Goal: Transaction & Acquisition: Purchase product/service

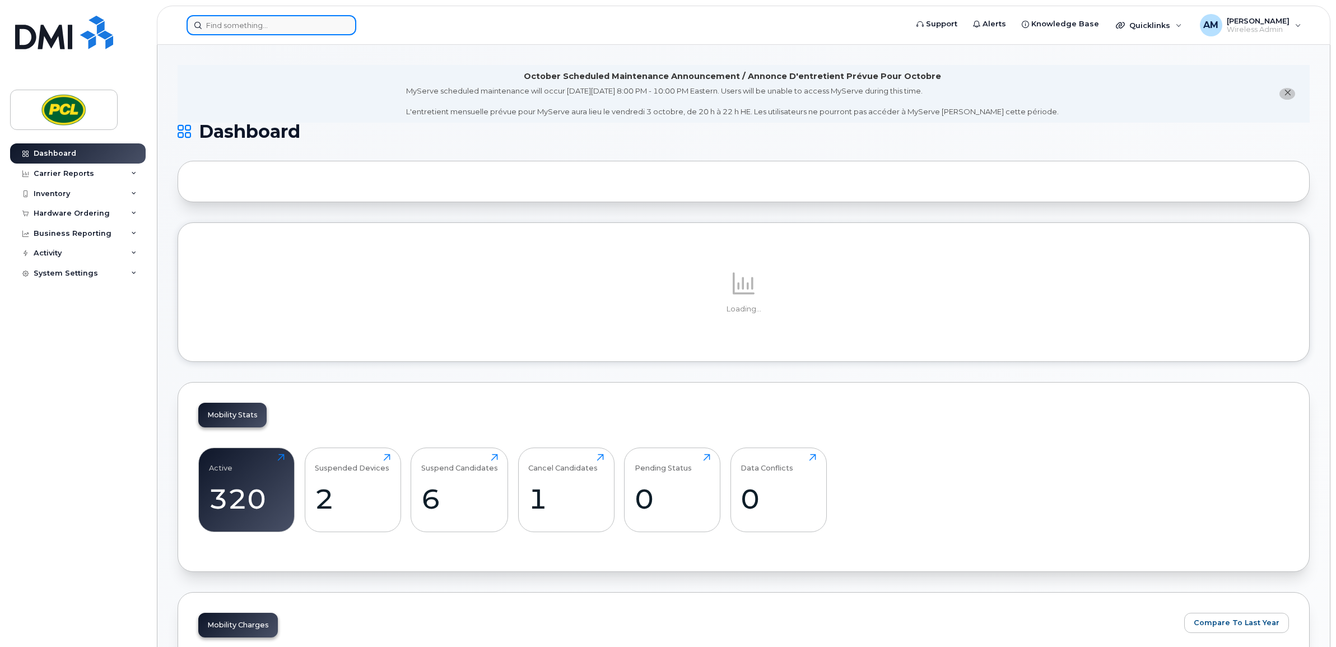
click at [214, 20] on input at bounding box center [272, 25] width 170 height 20
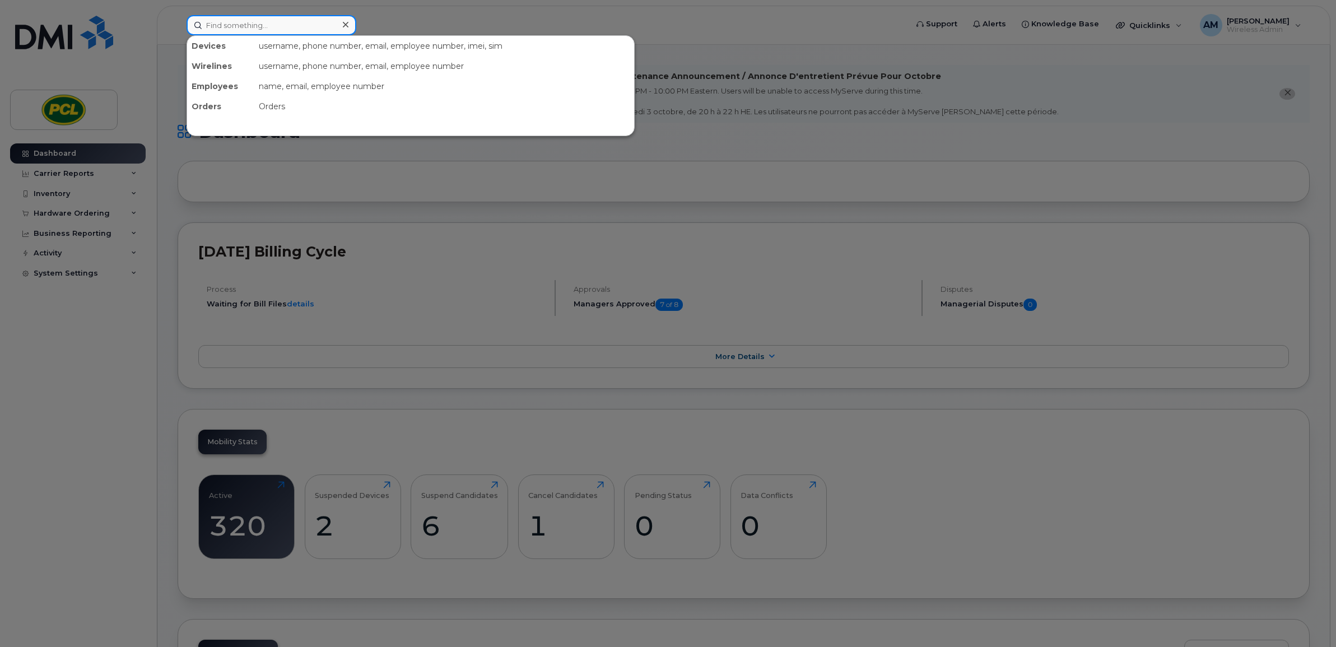
click at [313, 31] on input at bounding box center [272, 25] width 170 height 20
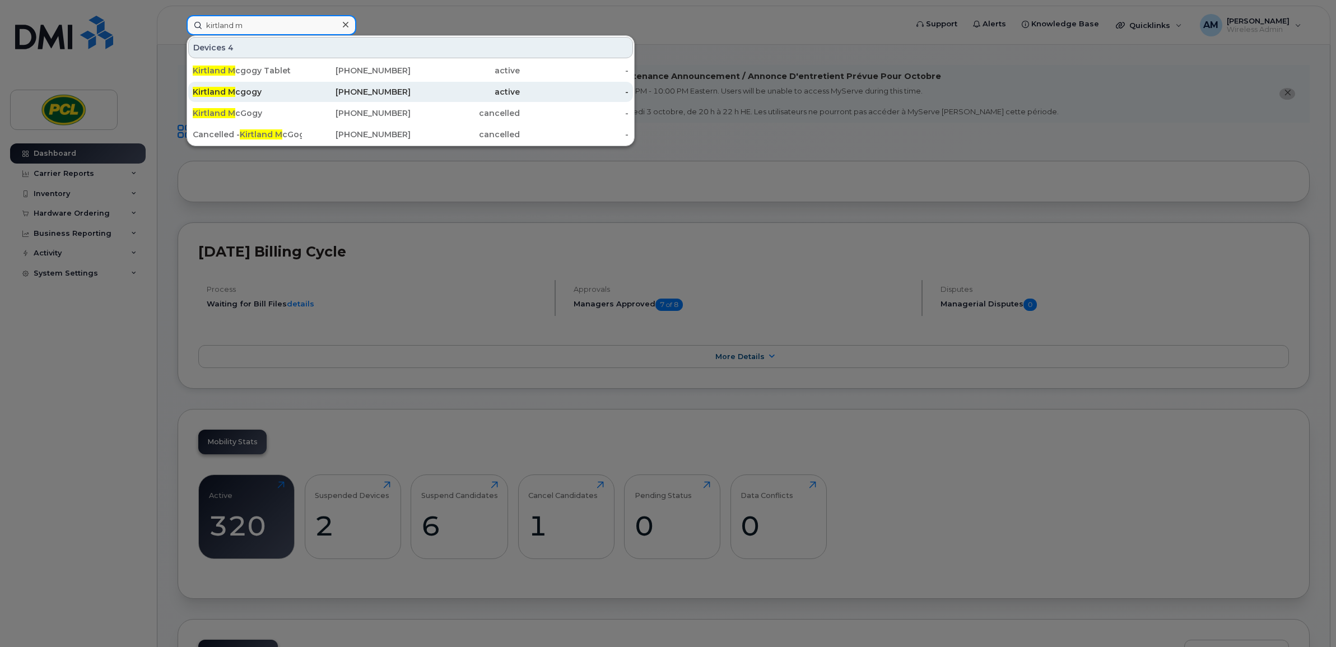
type input "kirtland m"
click at [295, 90] on div "Kirtland M cgogy" at bounding box center [247, 91] width 109 height 11
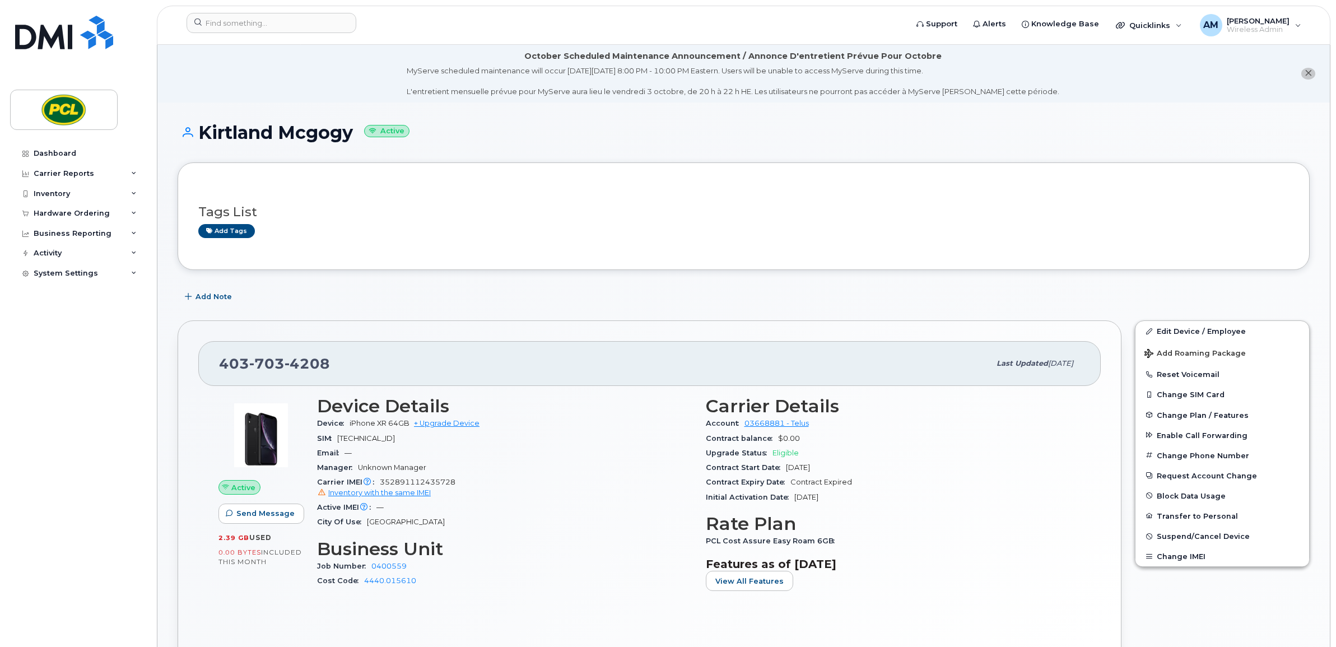
scroll to position [233, 0]
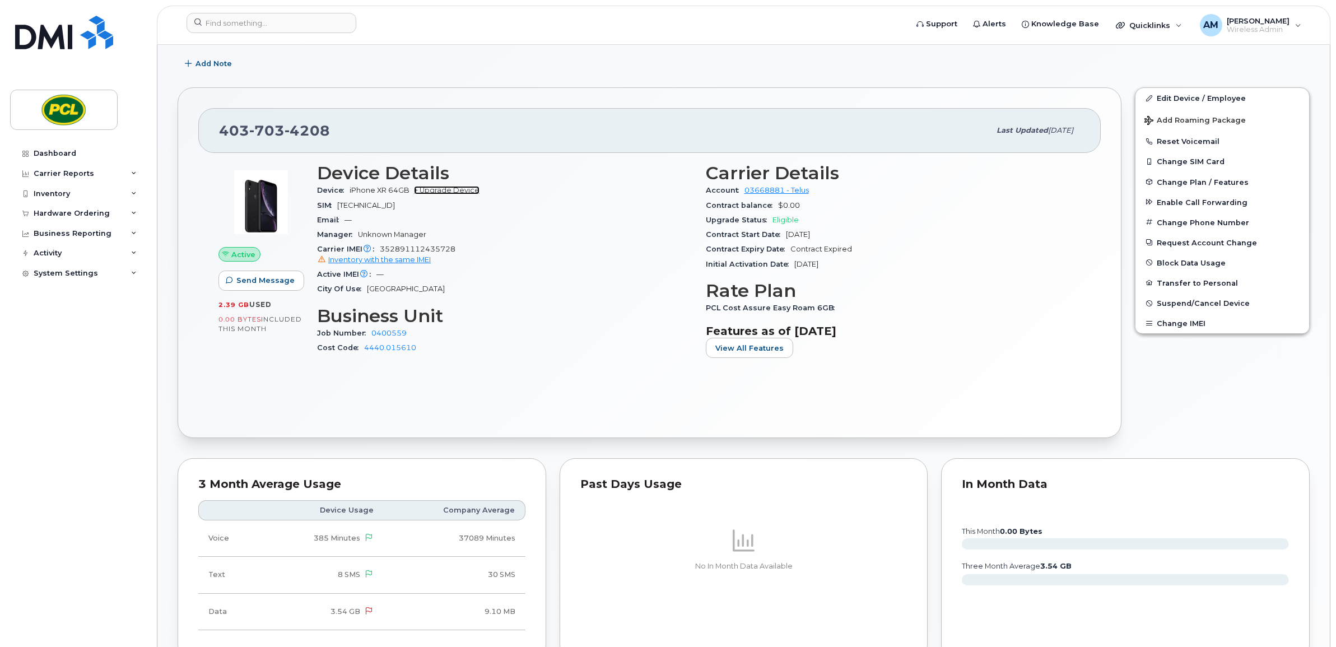
click at [462, 189] on link "+ Upgrade Device" at bounding box center [447, 190] width 66 height 8
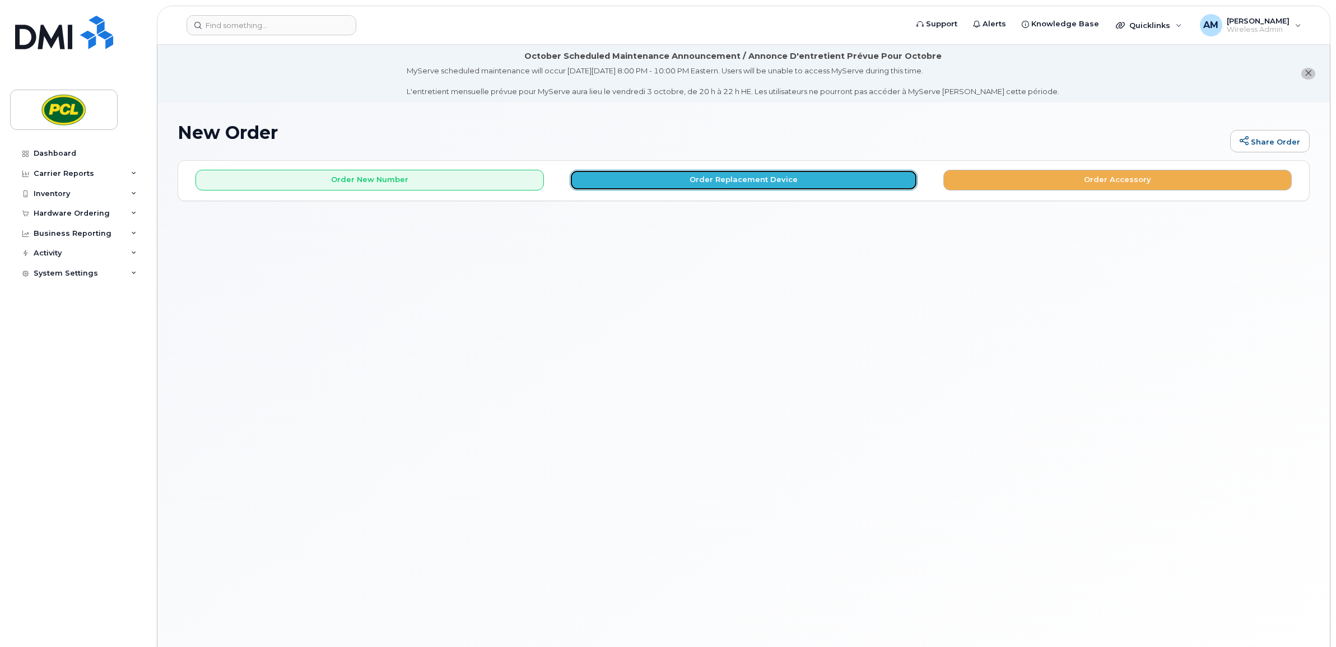
click at [696, 180] on button "Order Replacement Device" at bounding box center [744, 180] width 348 height 21
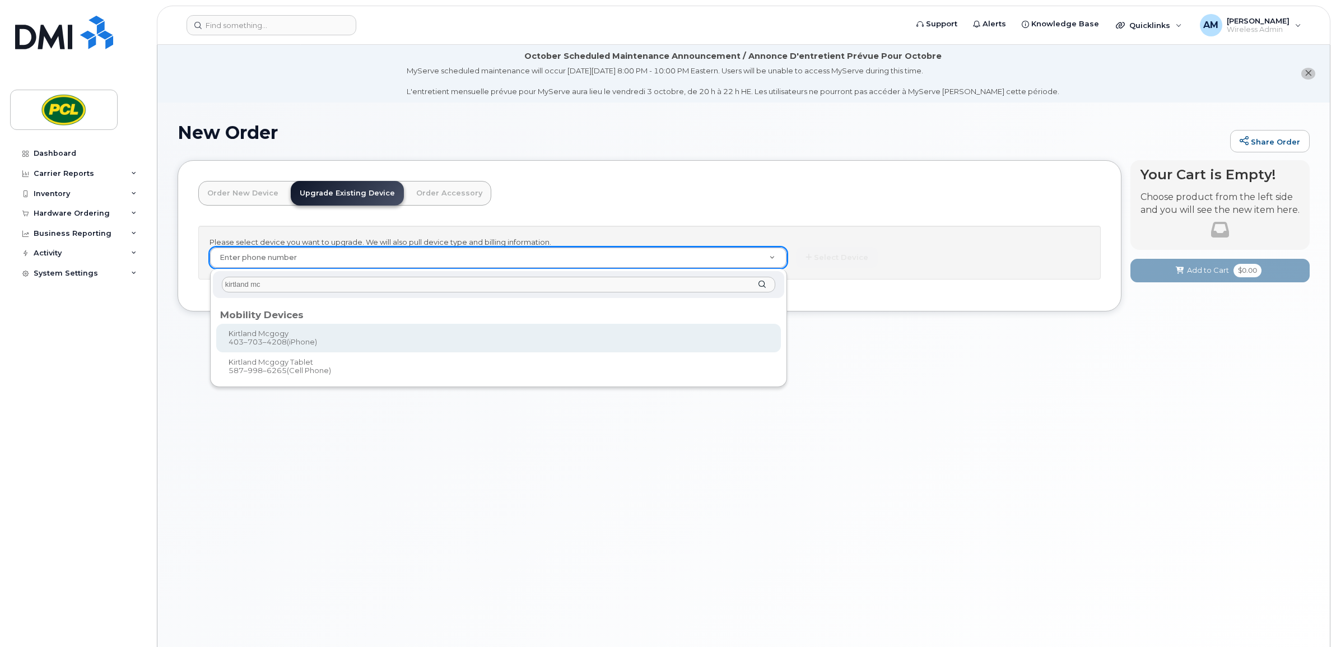
type input "kirtland mc"
type input "511938"
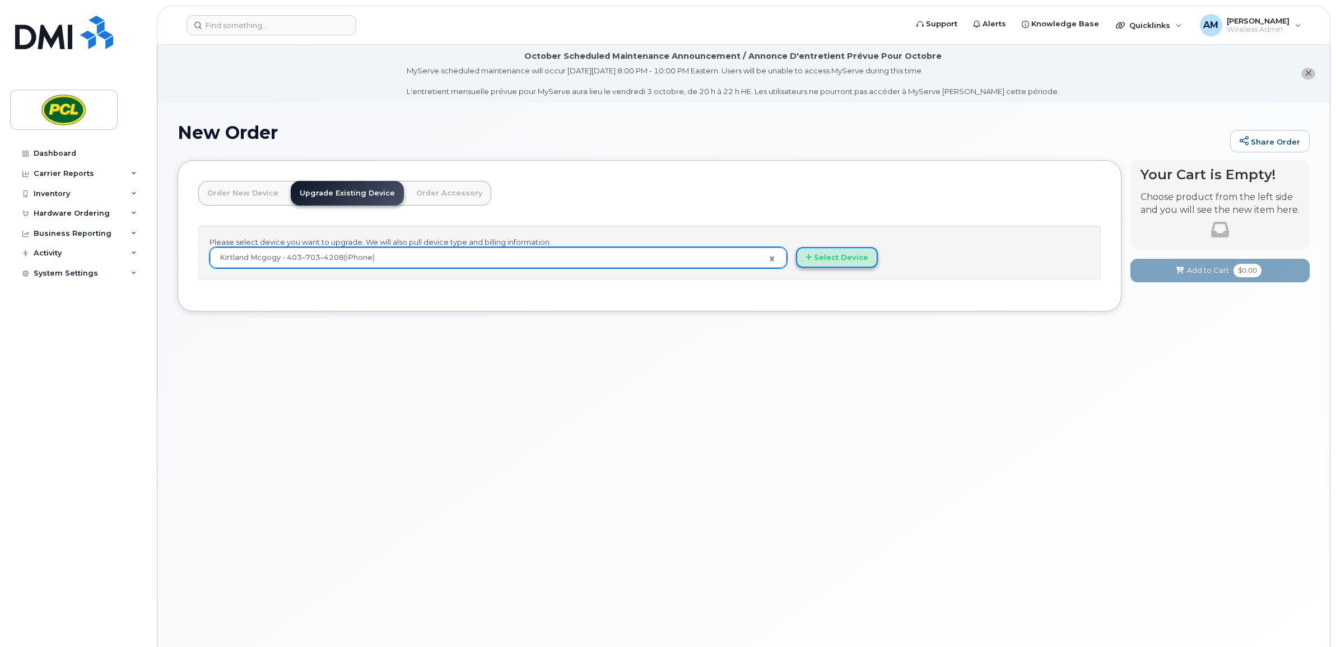
click at [825, 262] on button "Select Device" at bounding box center [837, 257] width 82 height 21
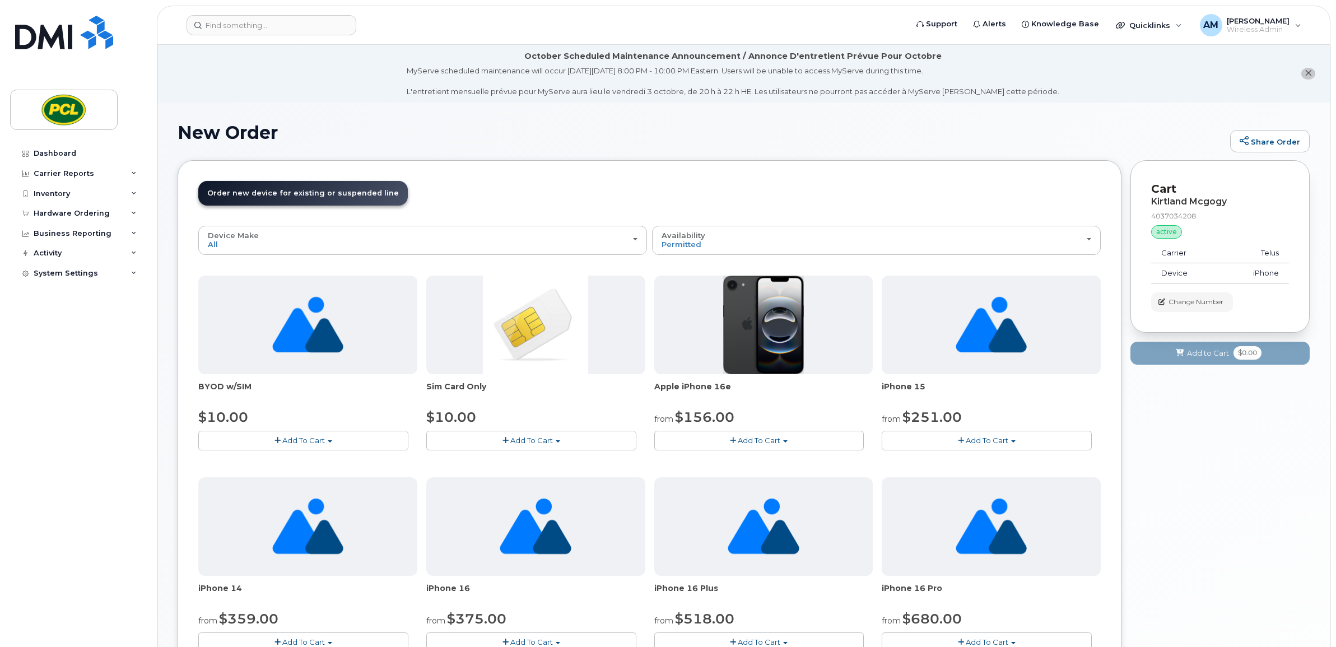
click at [749, 432] on button "Add To Cart" at bounding box center [759, 441] width 210 height 20
click at [729, 460] on link "$156.00 - 3 Year Term (128GB)" at bounding box center [725, 461] width 137 height 14
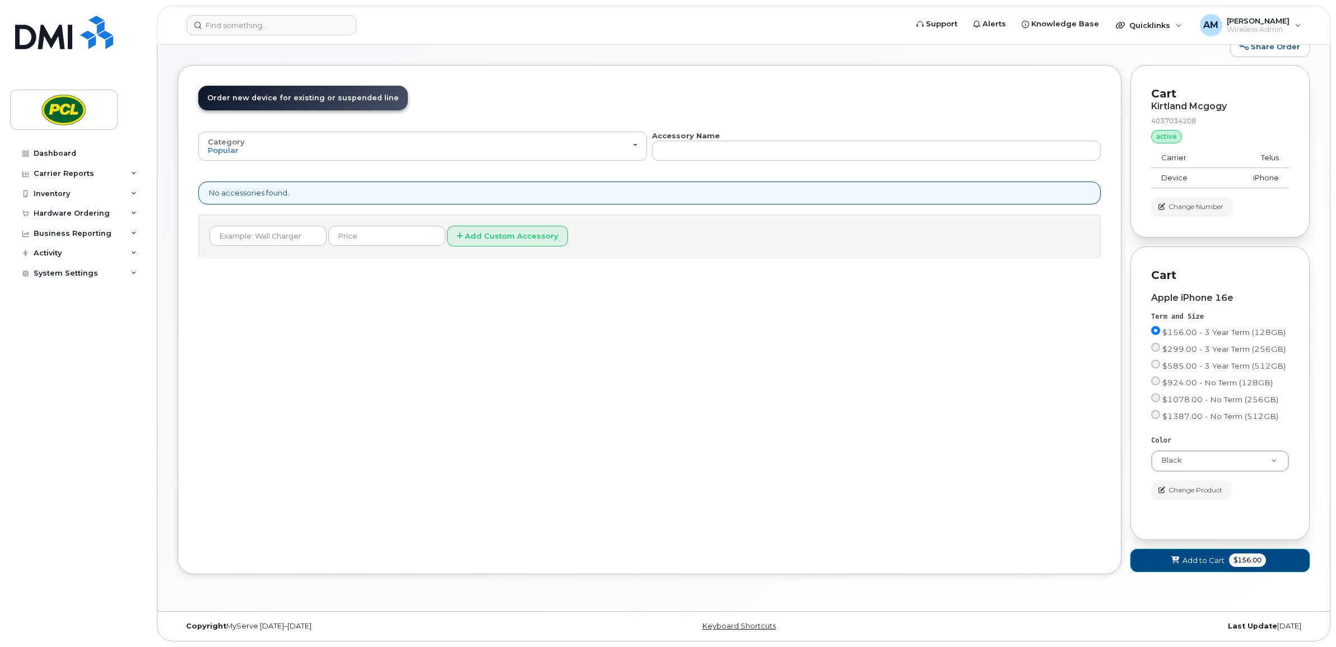
click at [1200, 555] on span "Add to Cart" at bounding box center [1204, 560] width 42 height 11
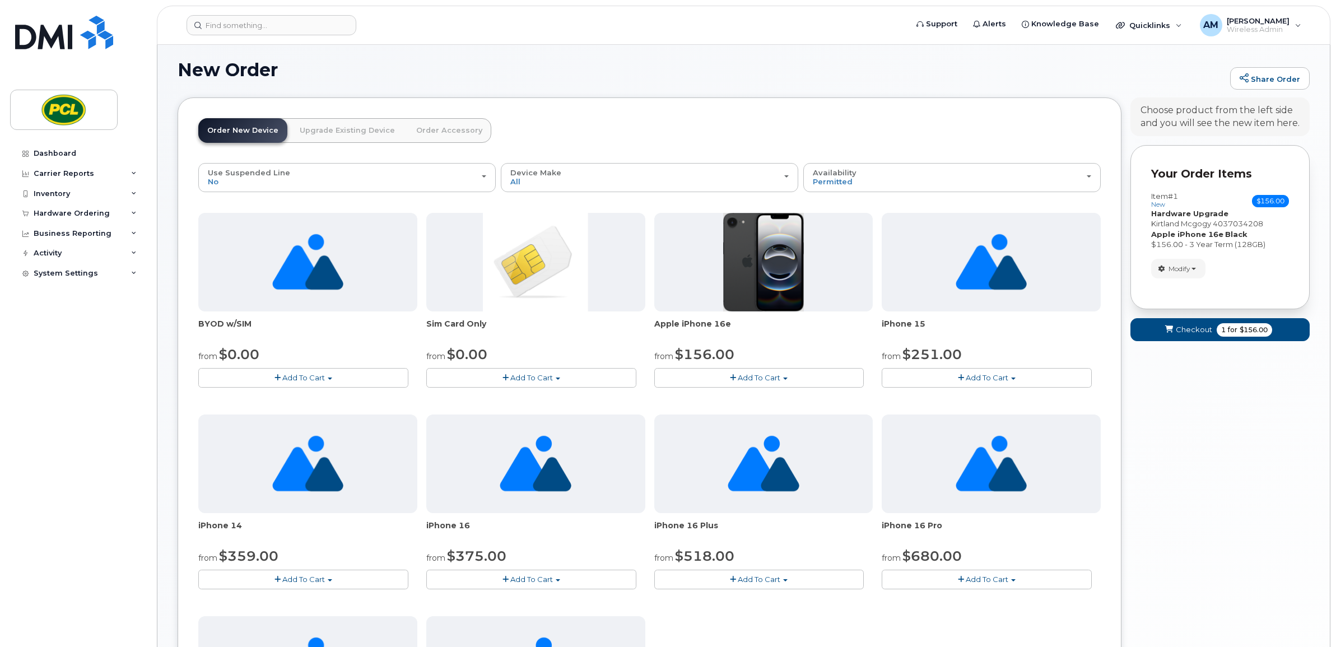
scroll to position [100, 0]
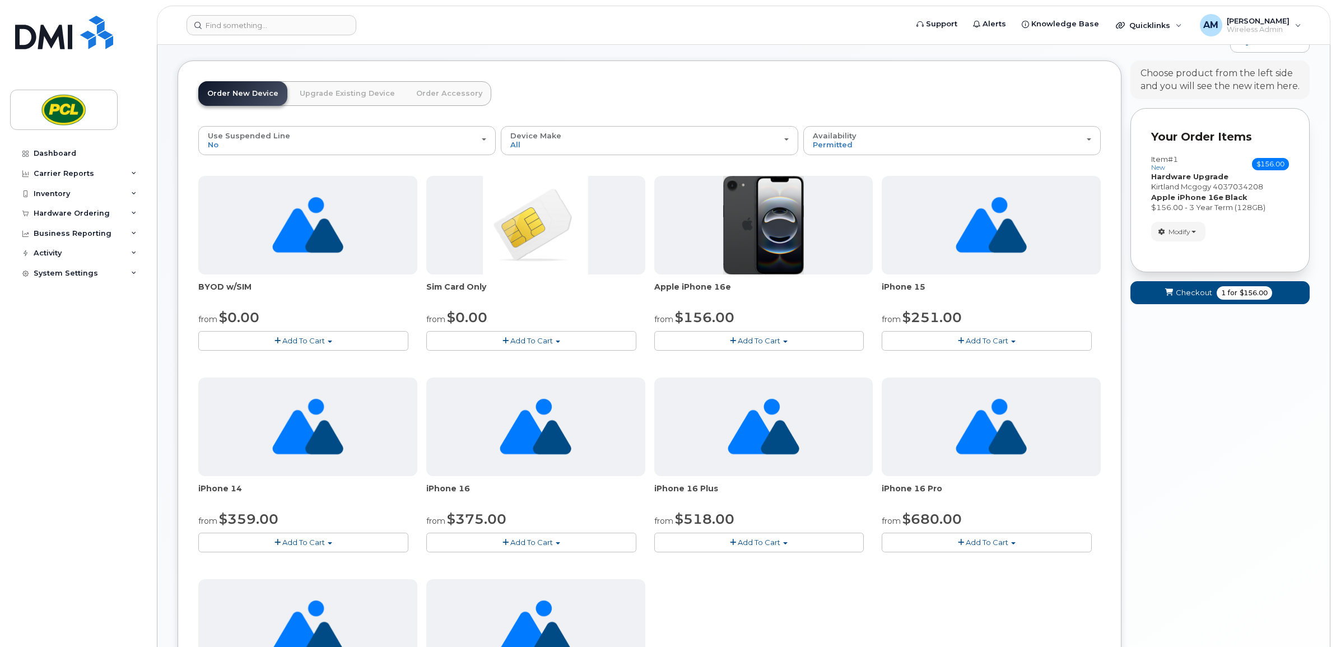
click at [740, 338] on span "Add To Cart" at bounding box center [759, 340] width 43 height 9
click at [1231, 288] on span "for" at bounding box center [1233, 293] width 14 height 10
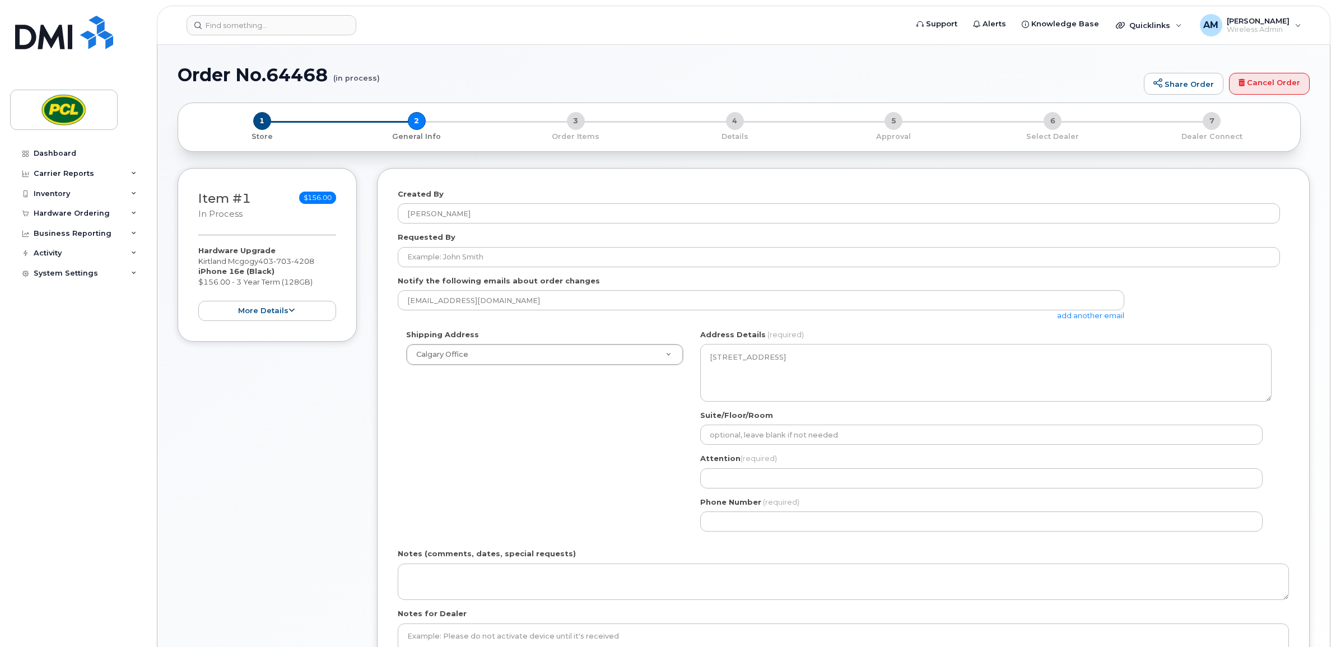
select select
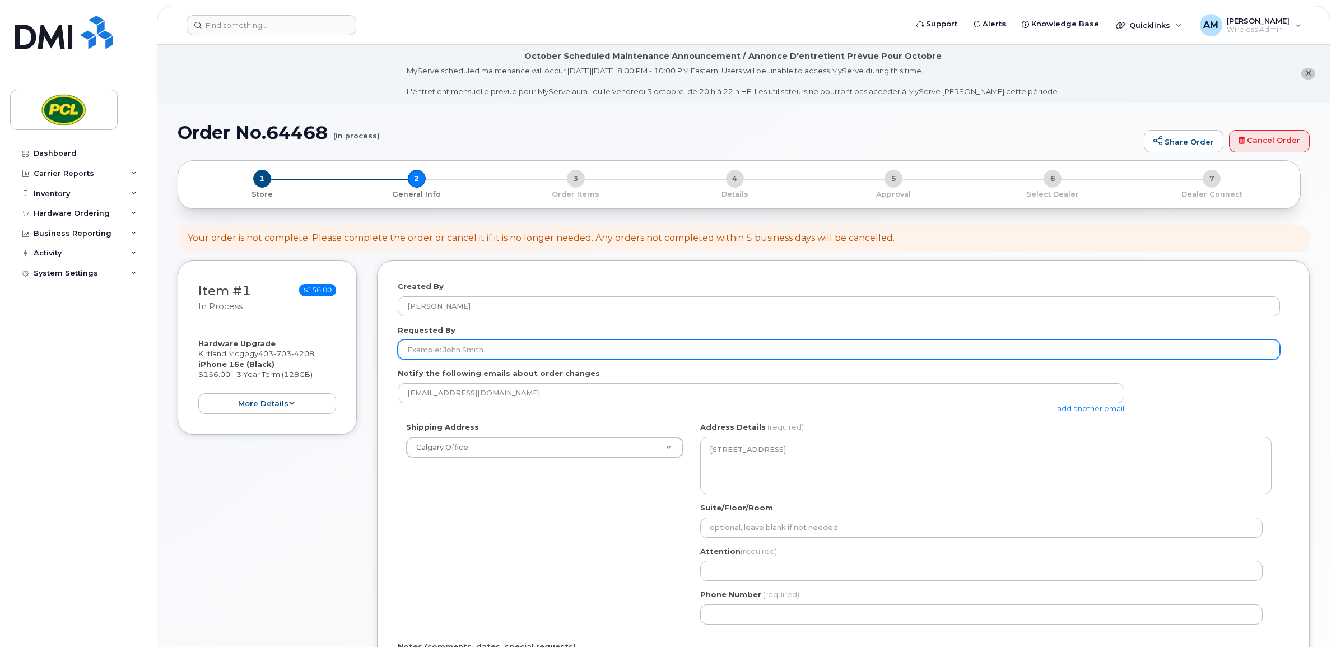
click at [446, 352] on input "Requested By" at bounding box center [839, 349] width 882 height 20
type input "J"
type input "[PERSON_NAME]"
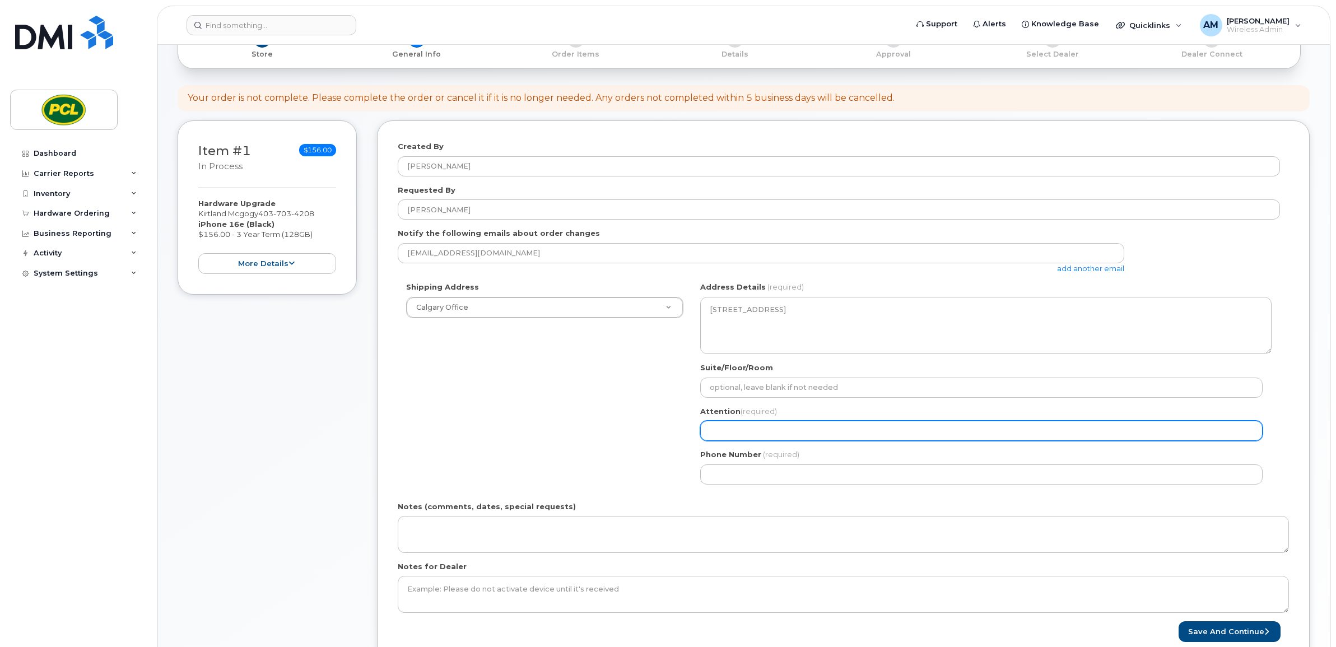
click at [772, 430] on input "Attention (required)" at bounding box center [981, 431] width 562 height 20
select select
type input "A"
select select
type input "Aj"
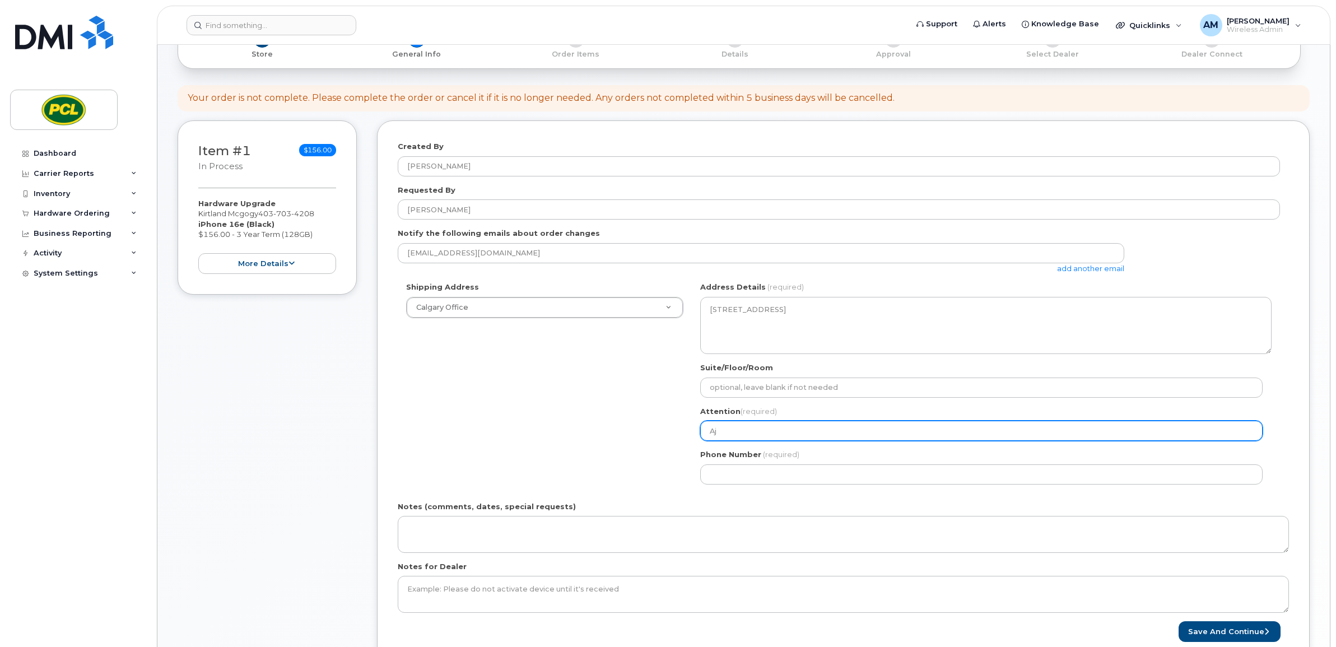
select select
type input "Aja"
select select
type input "Ajay"
select select
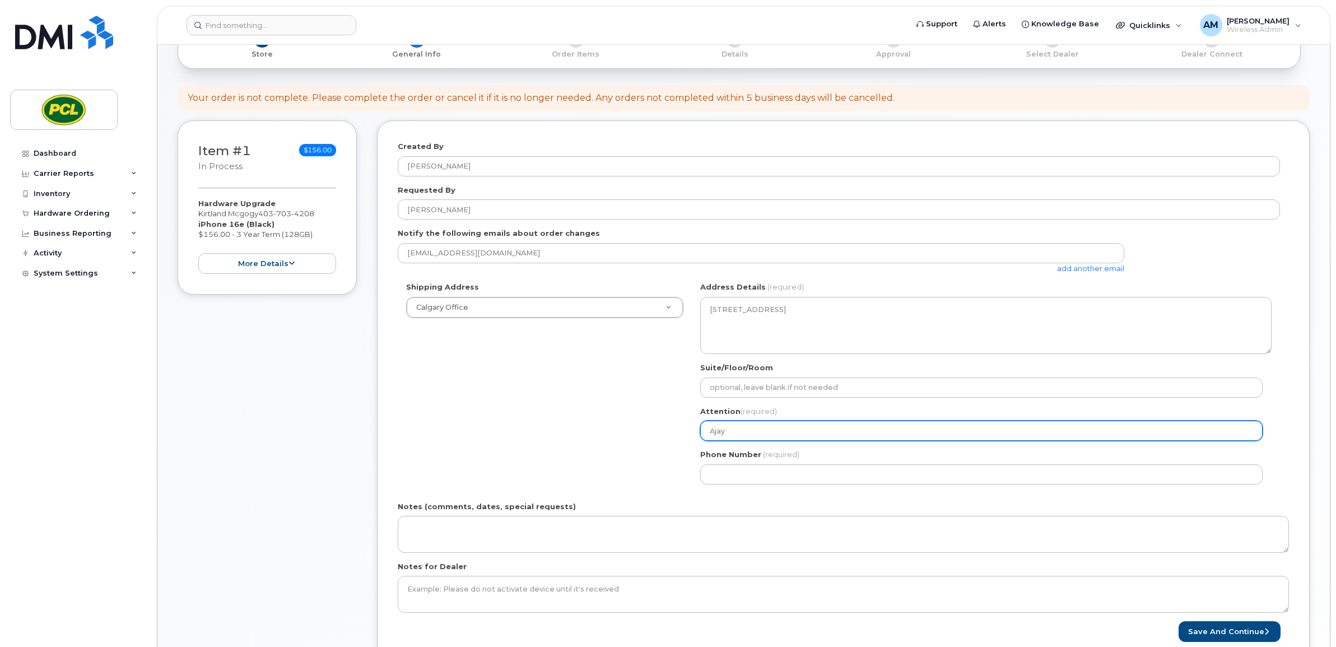
type input "Ajay M"
select select
type input "Ajay Me"
select select
type input "Ajay Mee"
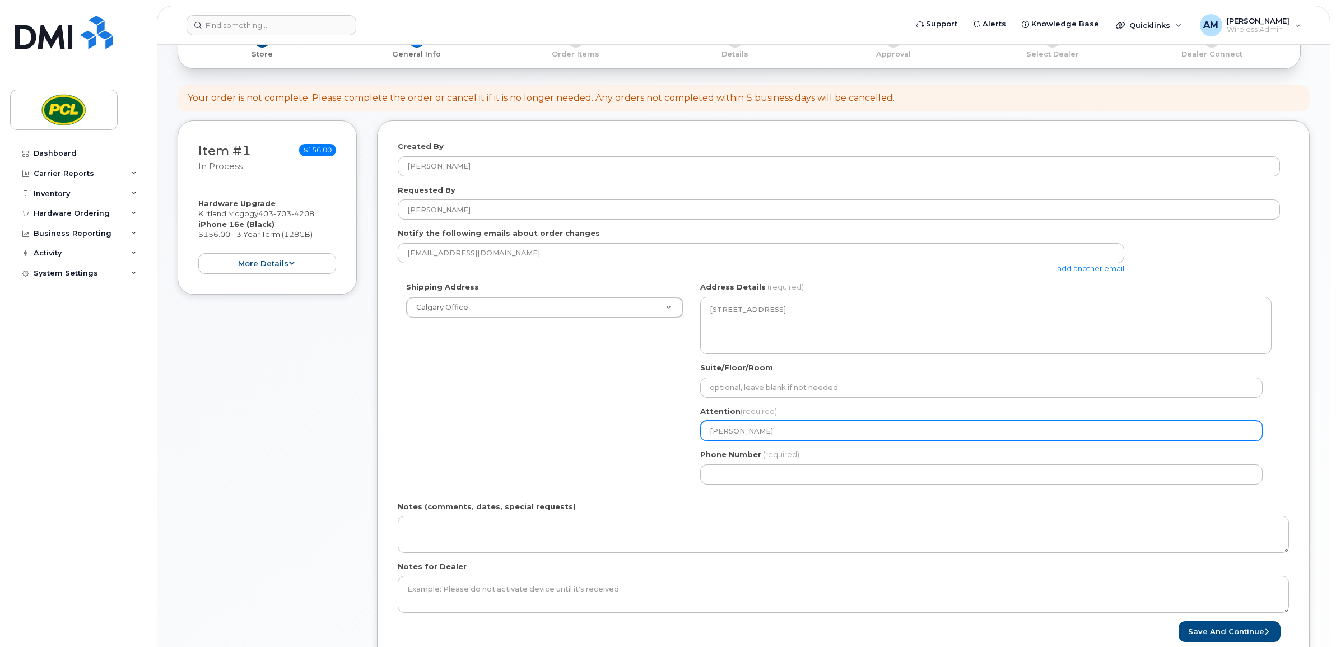
select select
type input "Ajay Meen"
select select
type input "[PERSON_NAME]"
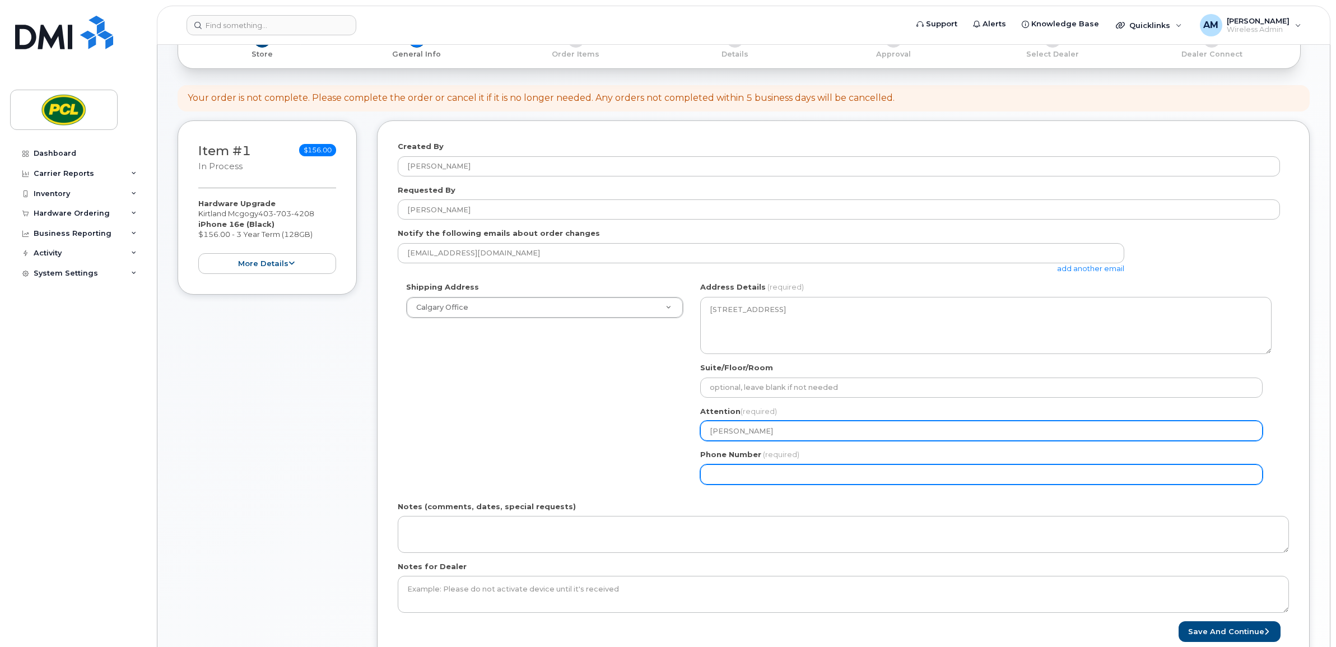
select select
type input "587917152"
select select
type input "5879171520"
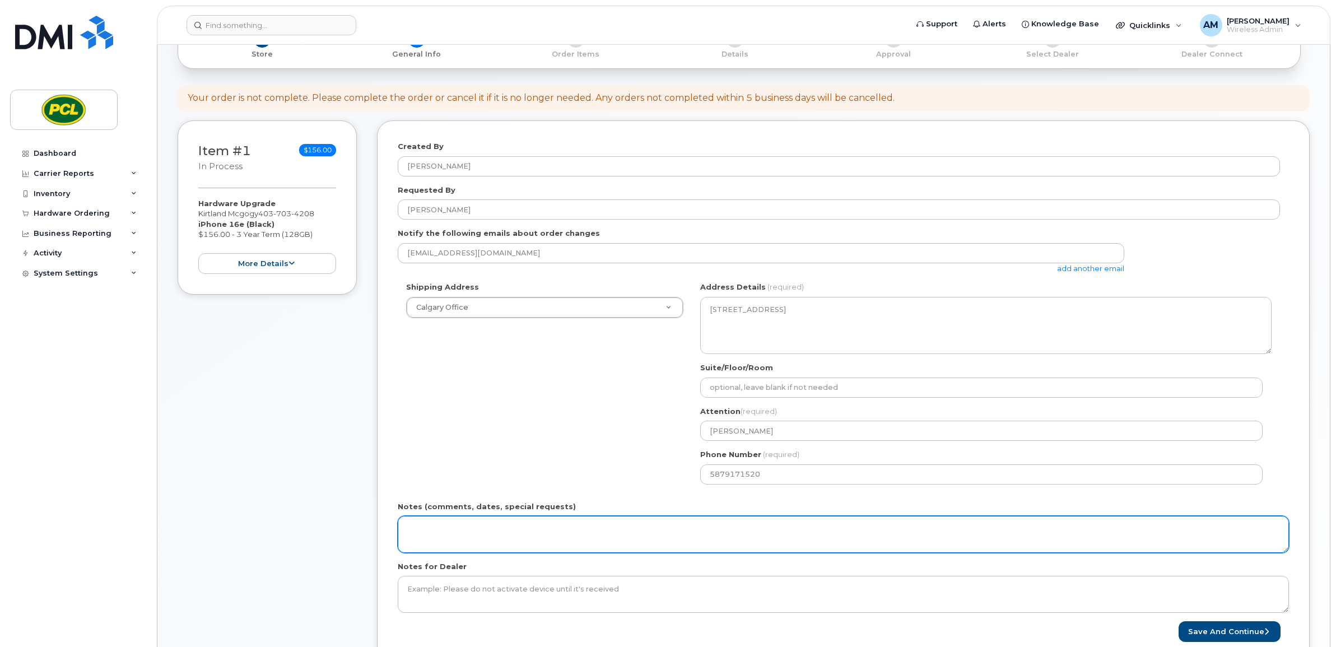
scroll to position [327, 0]
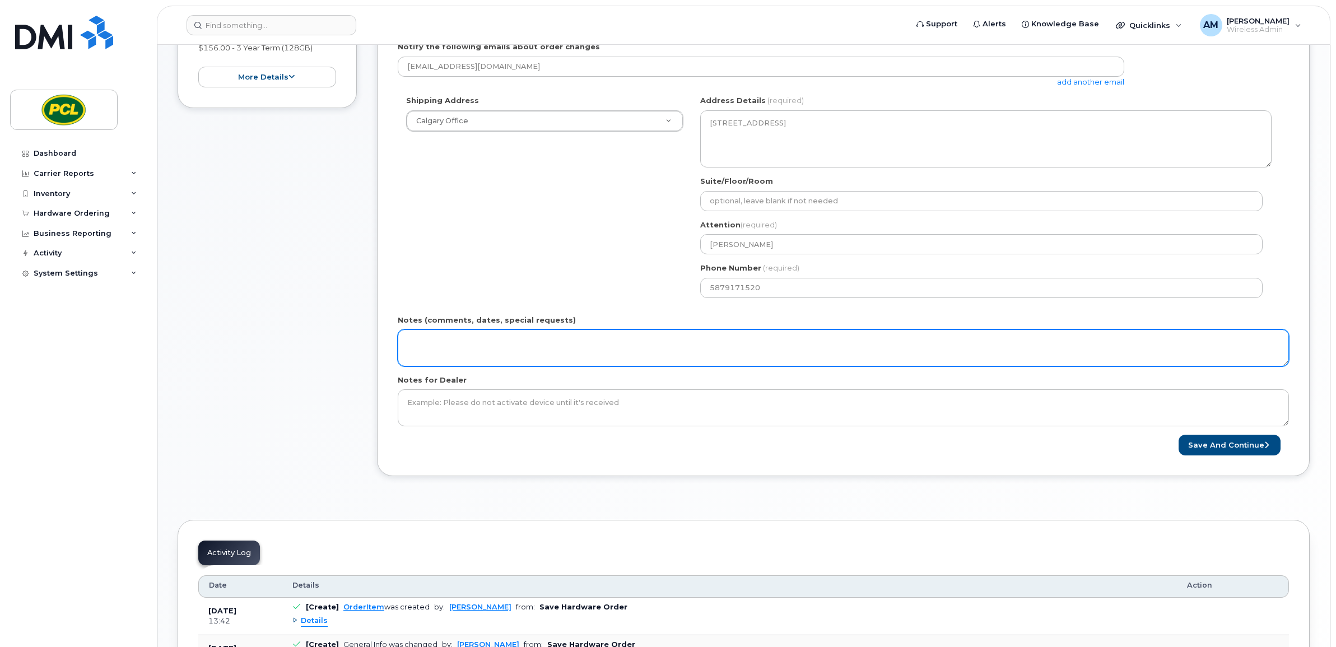
click at [539, 343] on textarea "Notes (comments, dates, special requests)" at bounding box center [843, 347] width 891 height 37
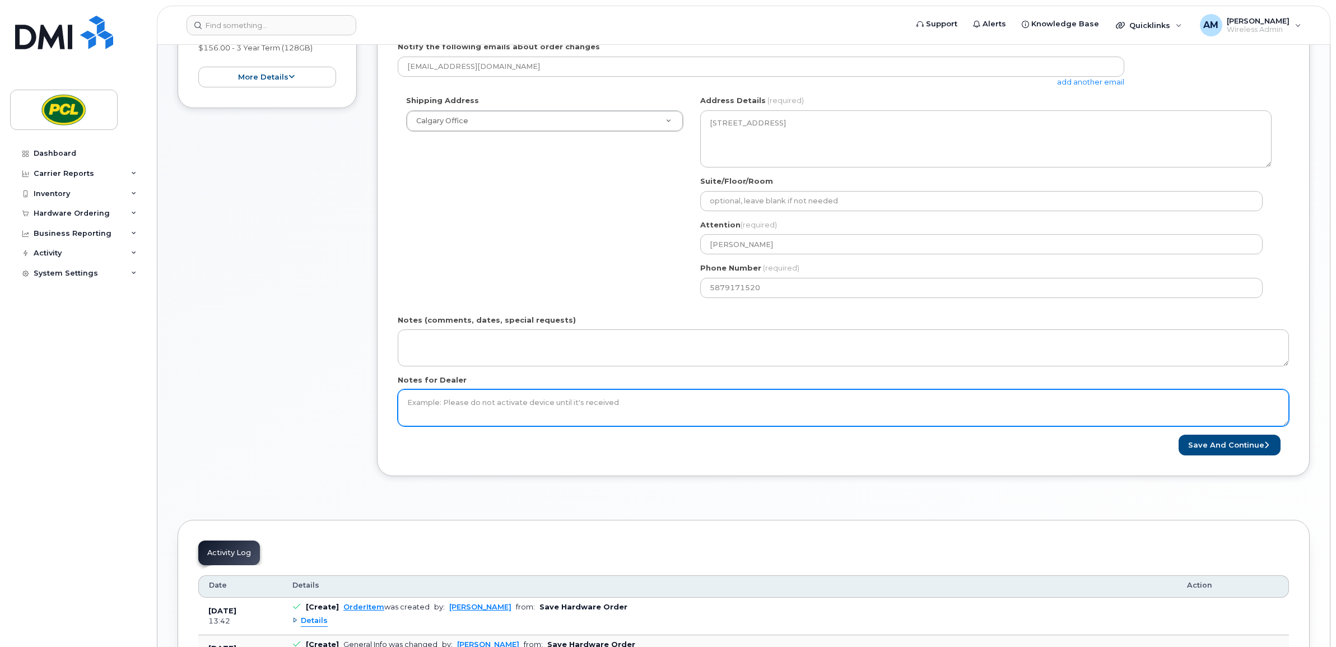
click at [581, 391] on textarea "Notes for Dealer" at bounding box center [843, 407] width 891 height 37
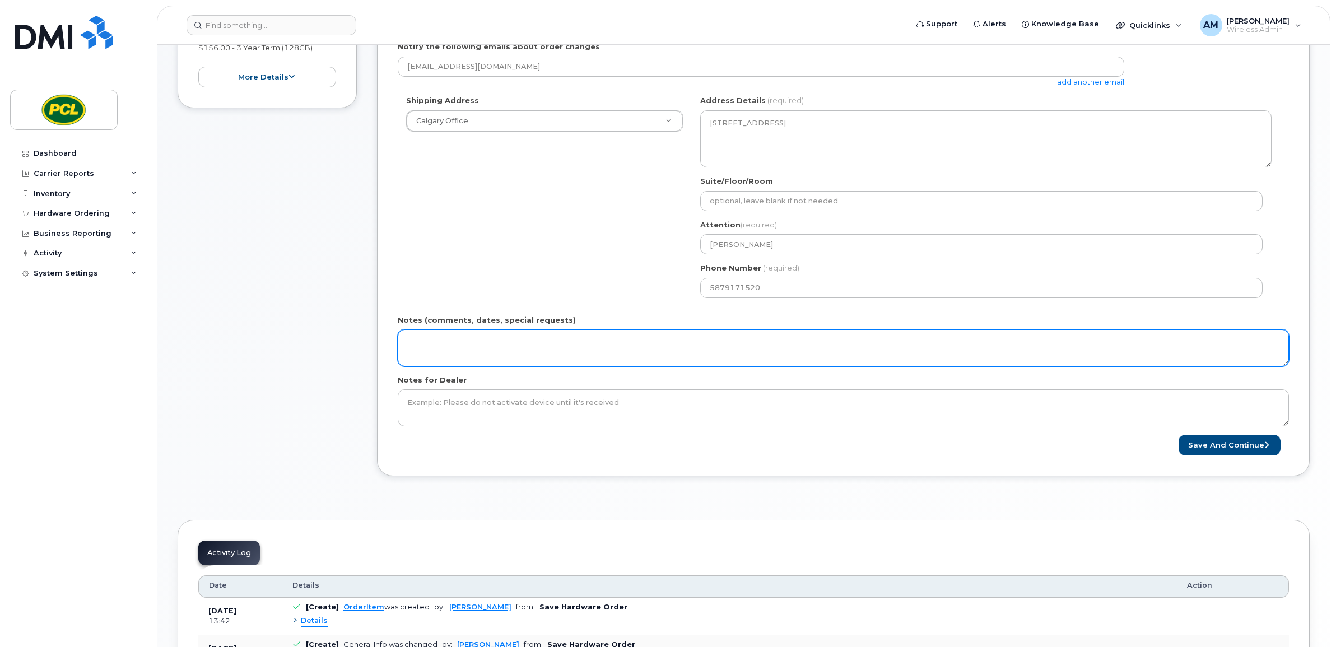
click at [594, 351] on textarea "Notes (comments, dates, special requests)" at bounding box center [843, 347] width 891 height 37
type textarea "Rugged Case"
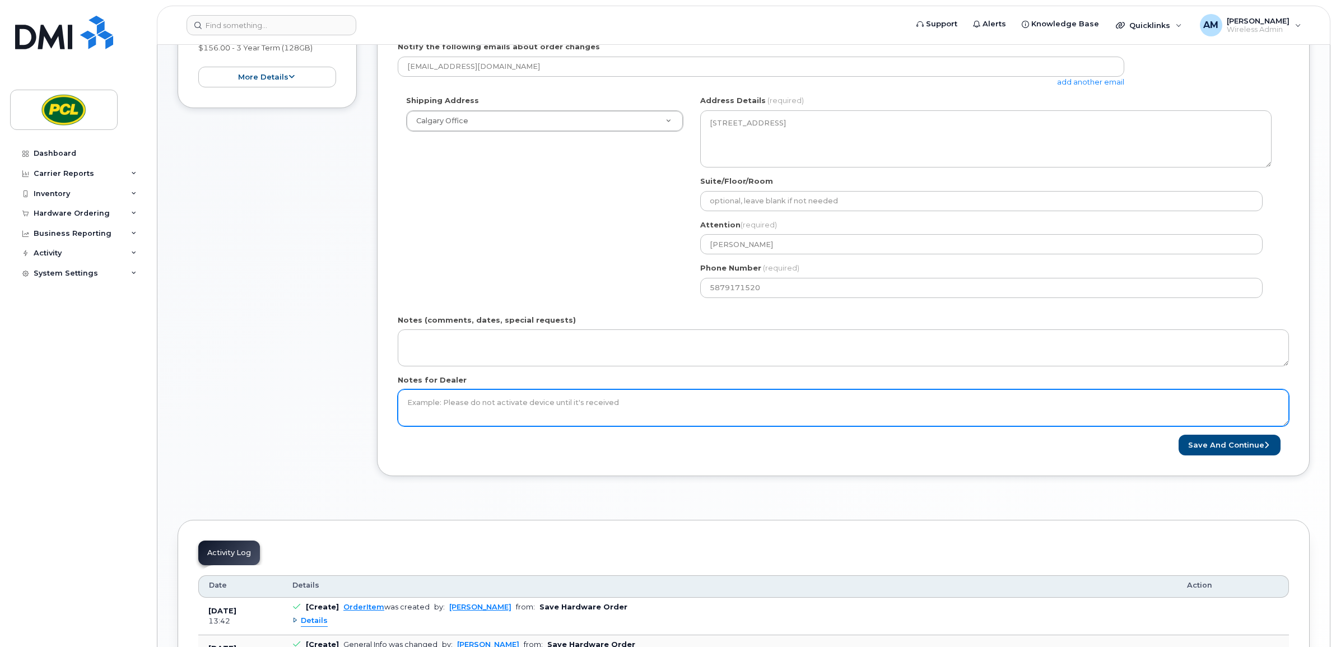
click at [603, 398] on textarea "Notes for Dealer" at bounding box center [843, 407] width 891 height 37
paste textarea "Rugged Case"
type textarea "Rugged Case + Standard Screen protector"
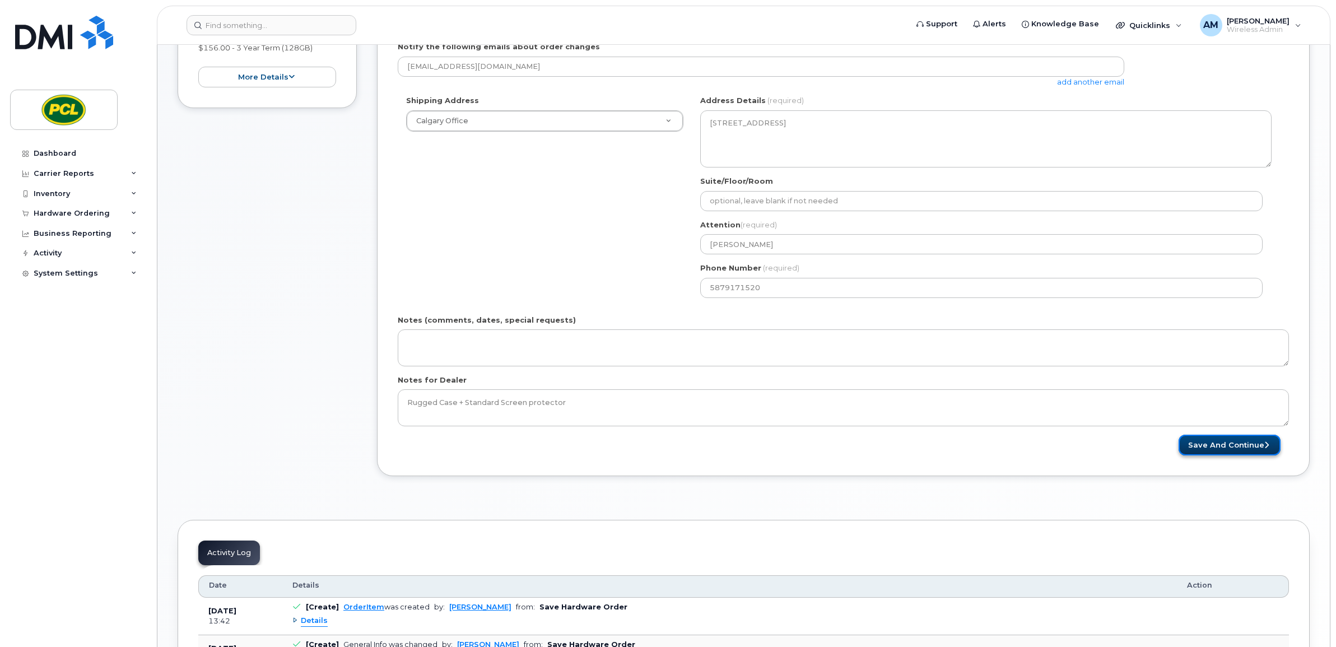
click at [1234, 446] on button "Save and Continue" at bounding box center [1230, 445] width 102 height 21
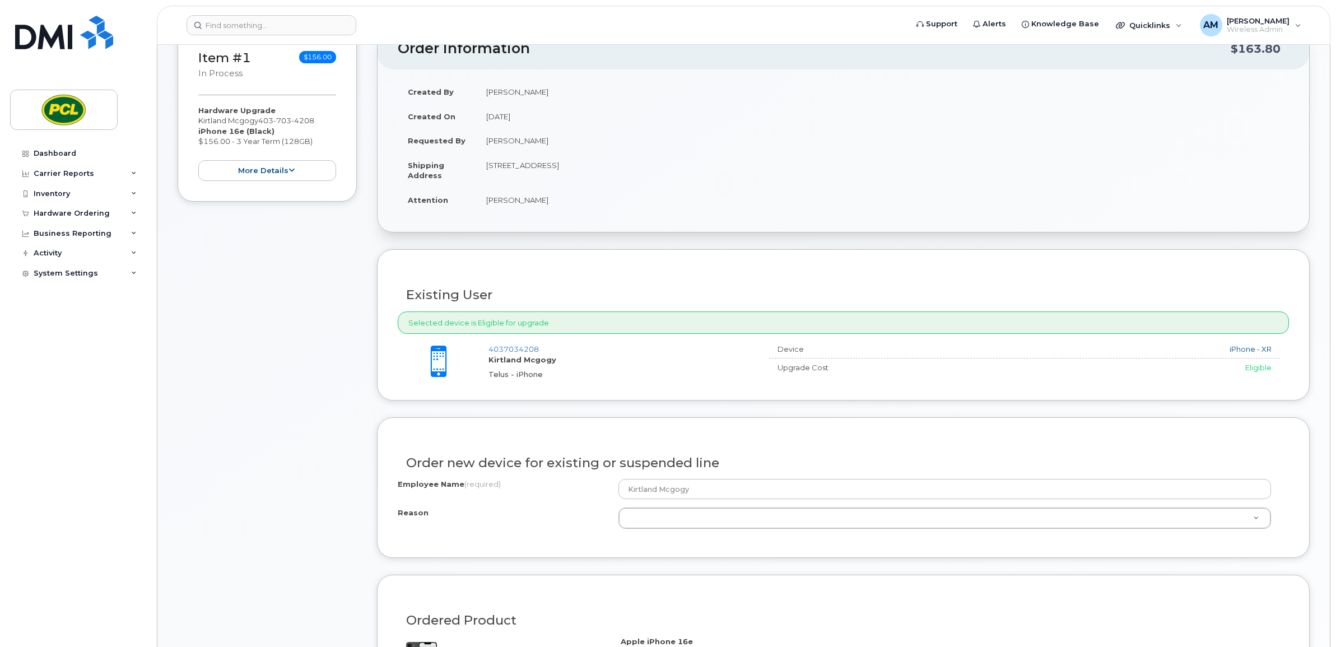
scroll to position [280, 0]
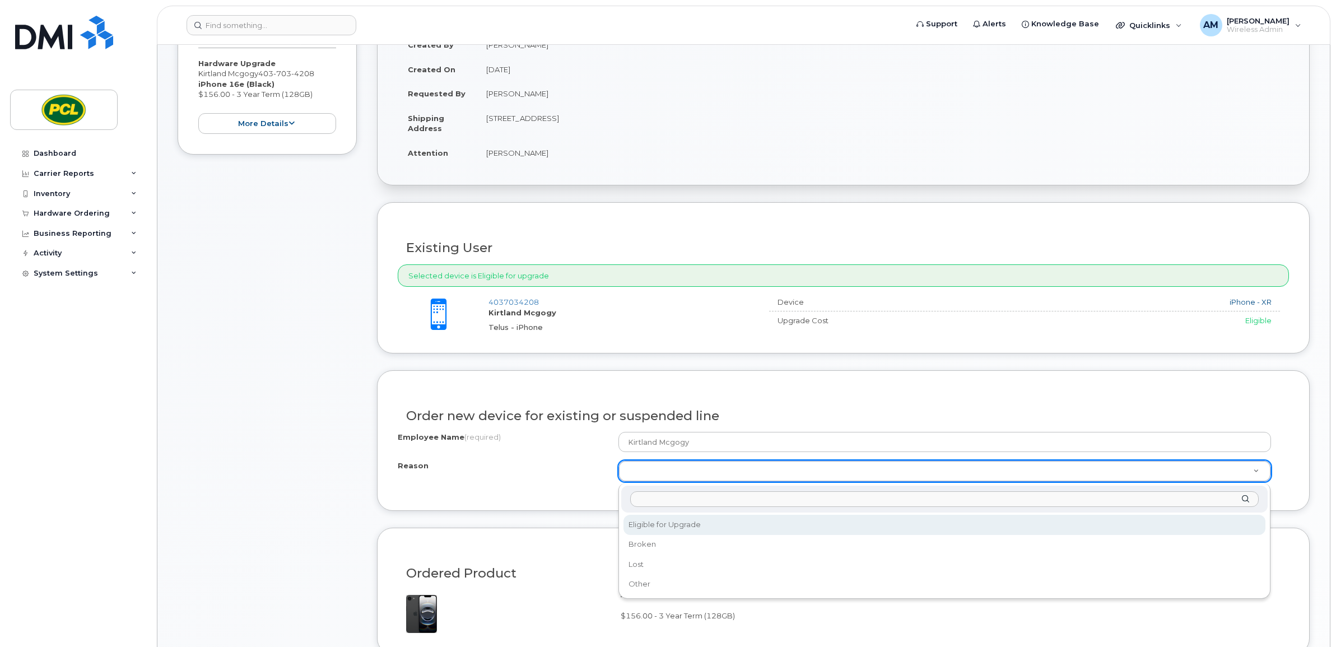
select select "eligible_for_upgrade"
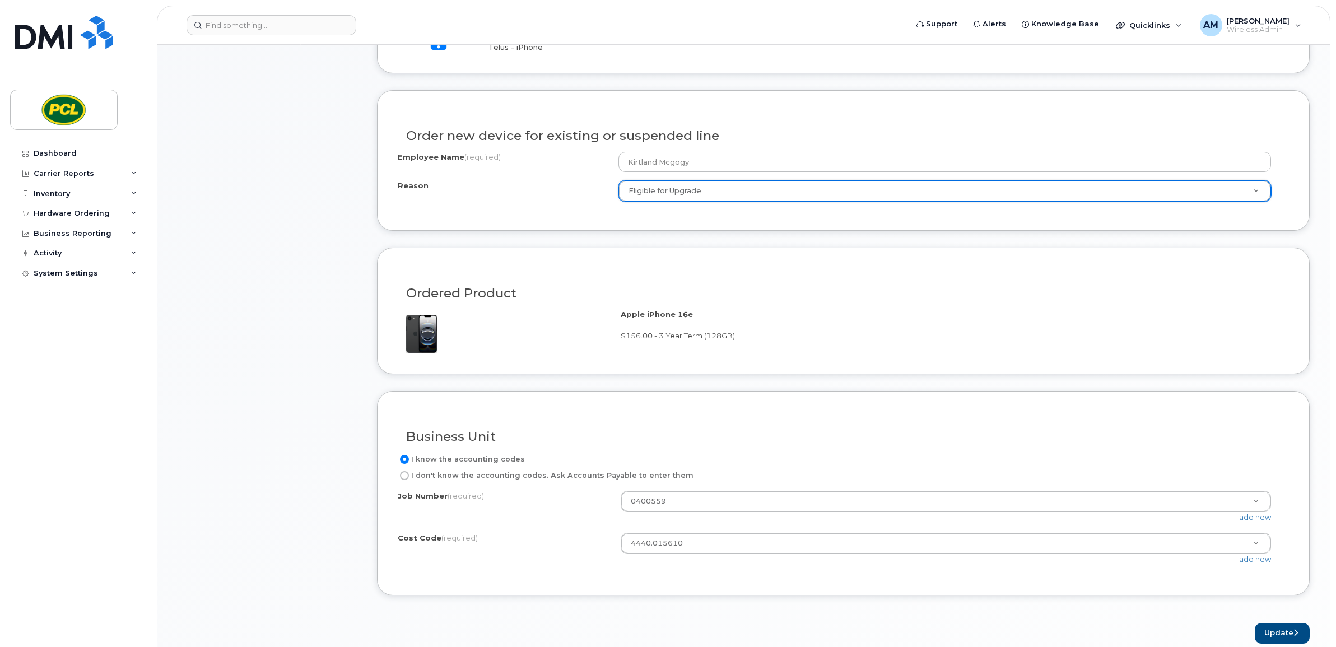
scroll to position [700, 0]
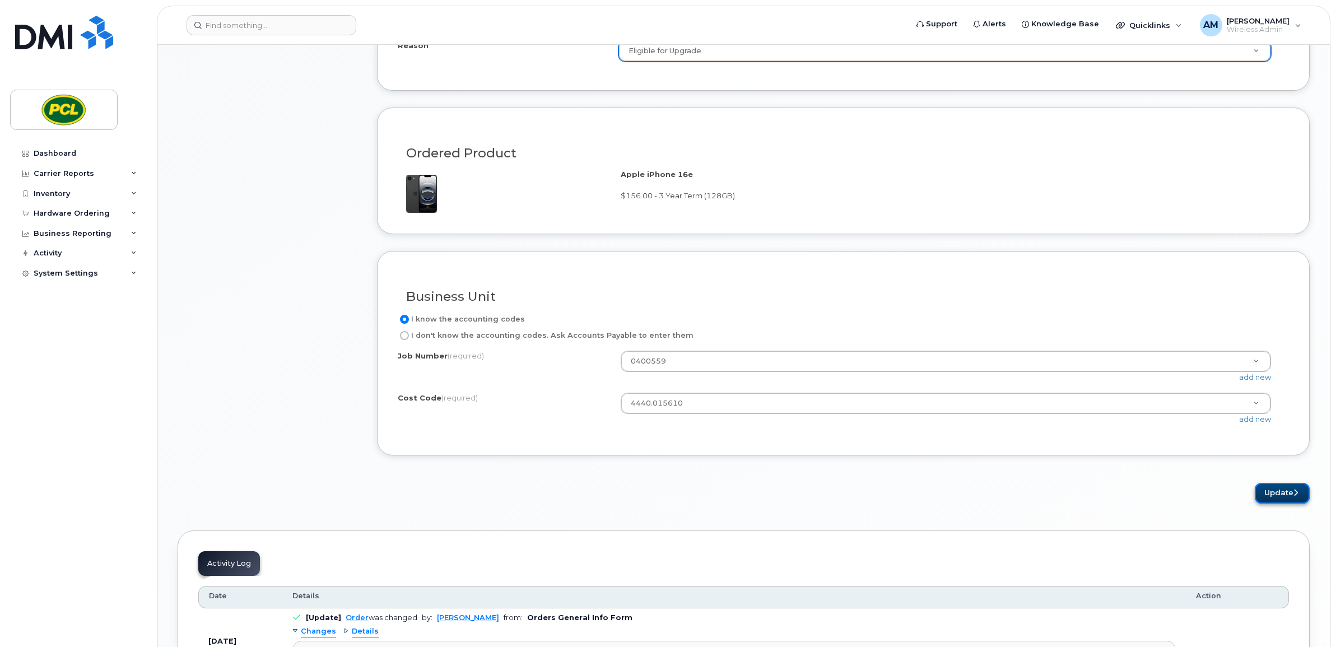
click at [1295, 487] on button "Update" at bounding box center [1282, 493] width 55 height 21
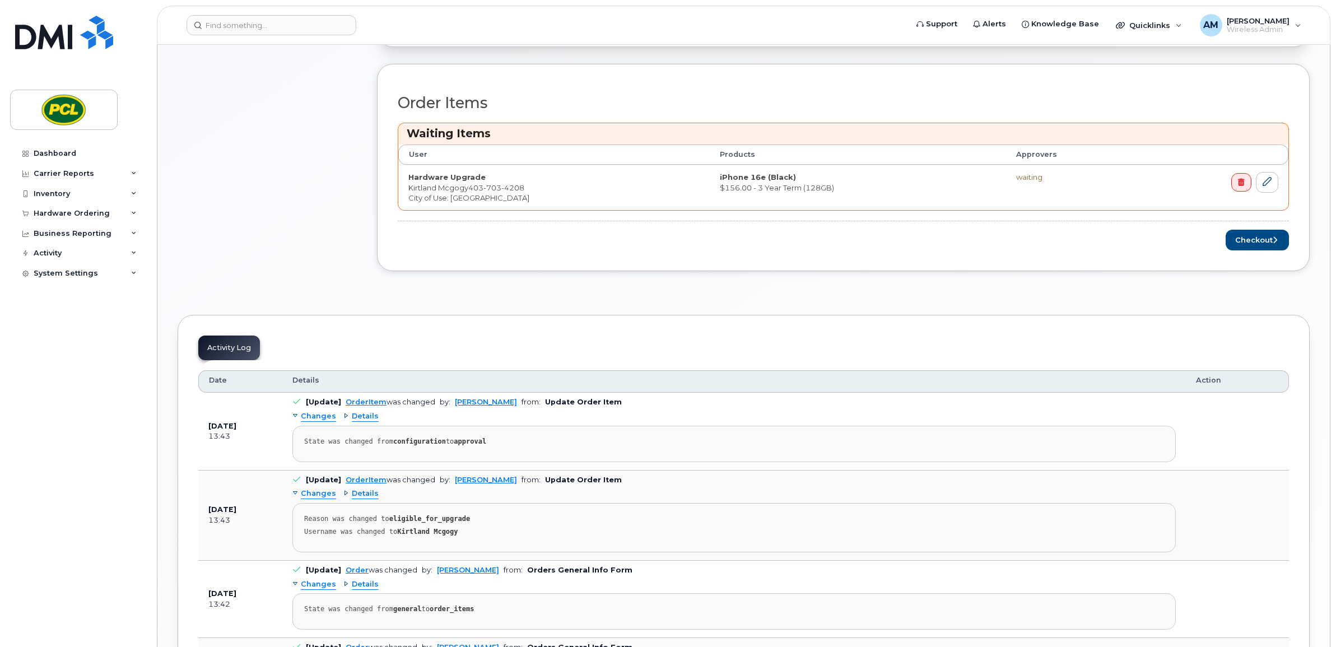
scroll to position [513, 0]
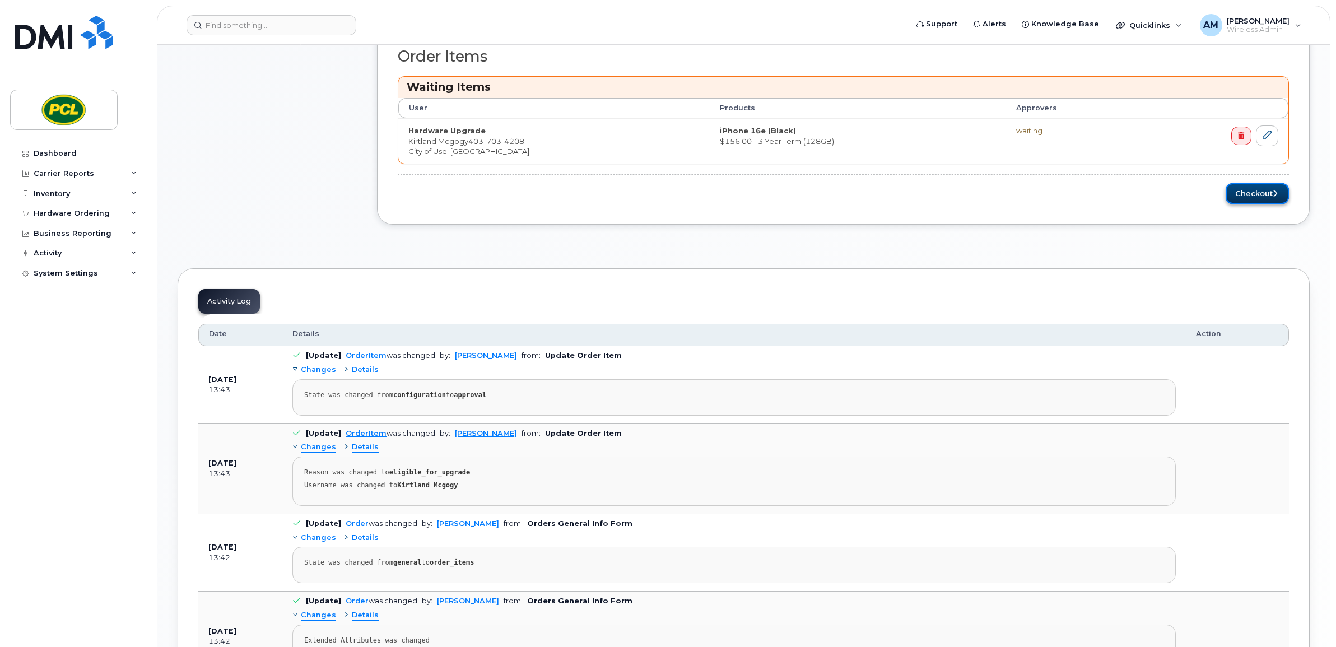
click at [1274, 193] on icon "submit" at bounding box center [1275, 193] width 4 height 7
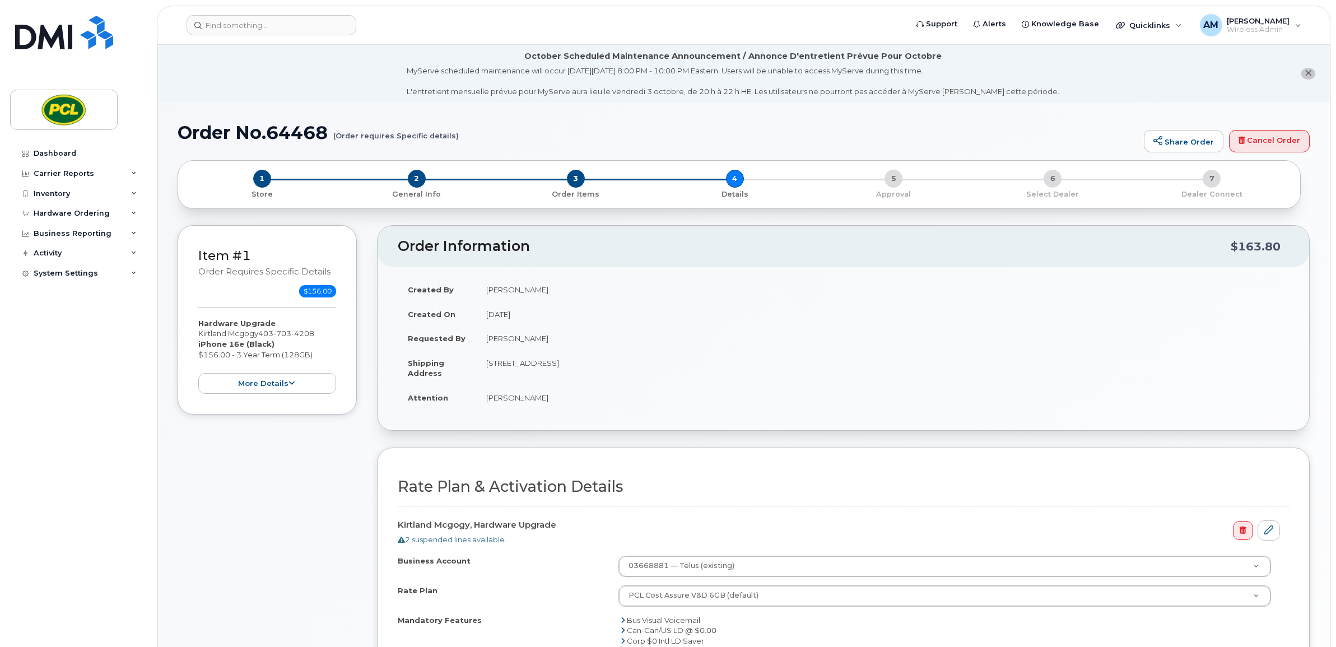
scroll to position [233, 0]
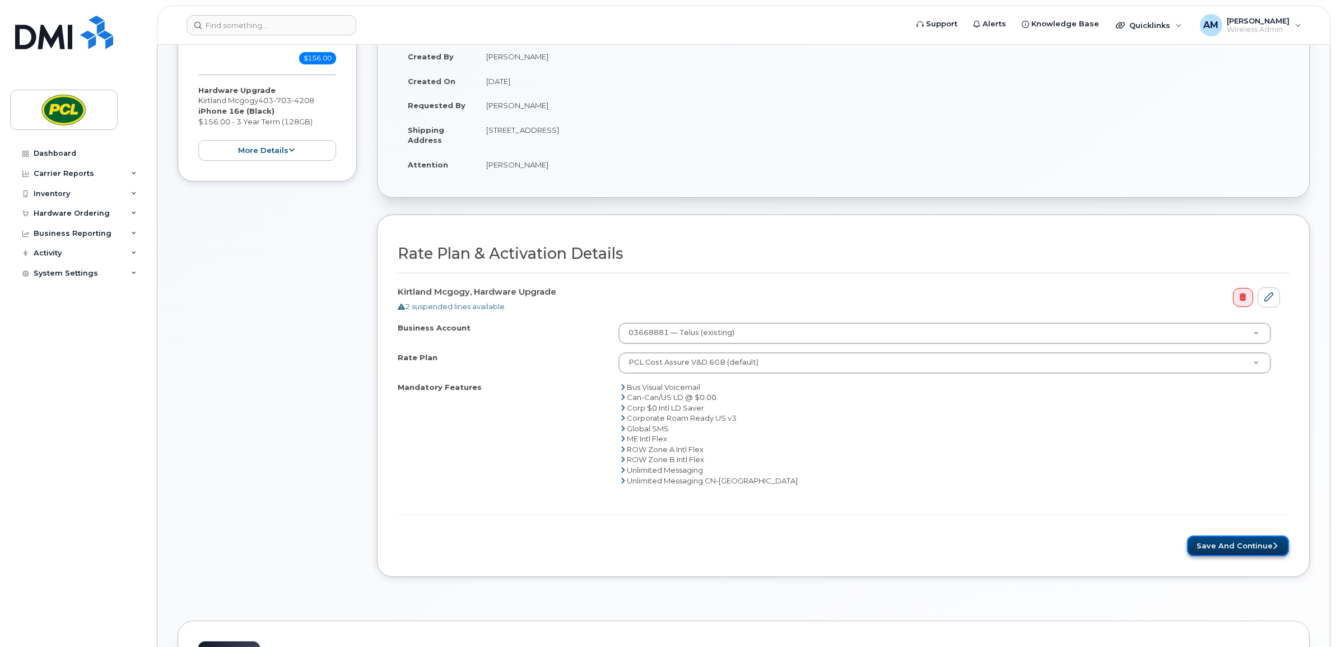
click at [1212, 555] on button "Save and Continue" at bounding box center [1238, 546] width 102 height 21
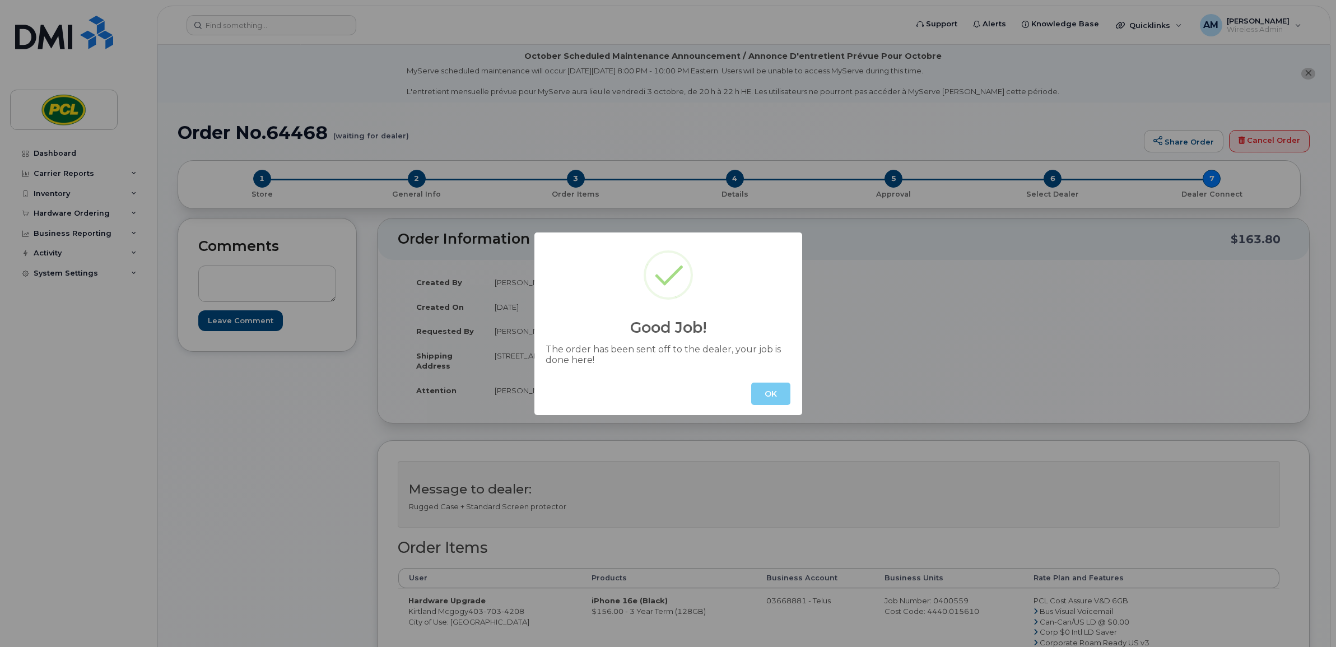
click at [771, 382] on div "OK" at bounding box center [668, 394] width 268 height 43
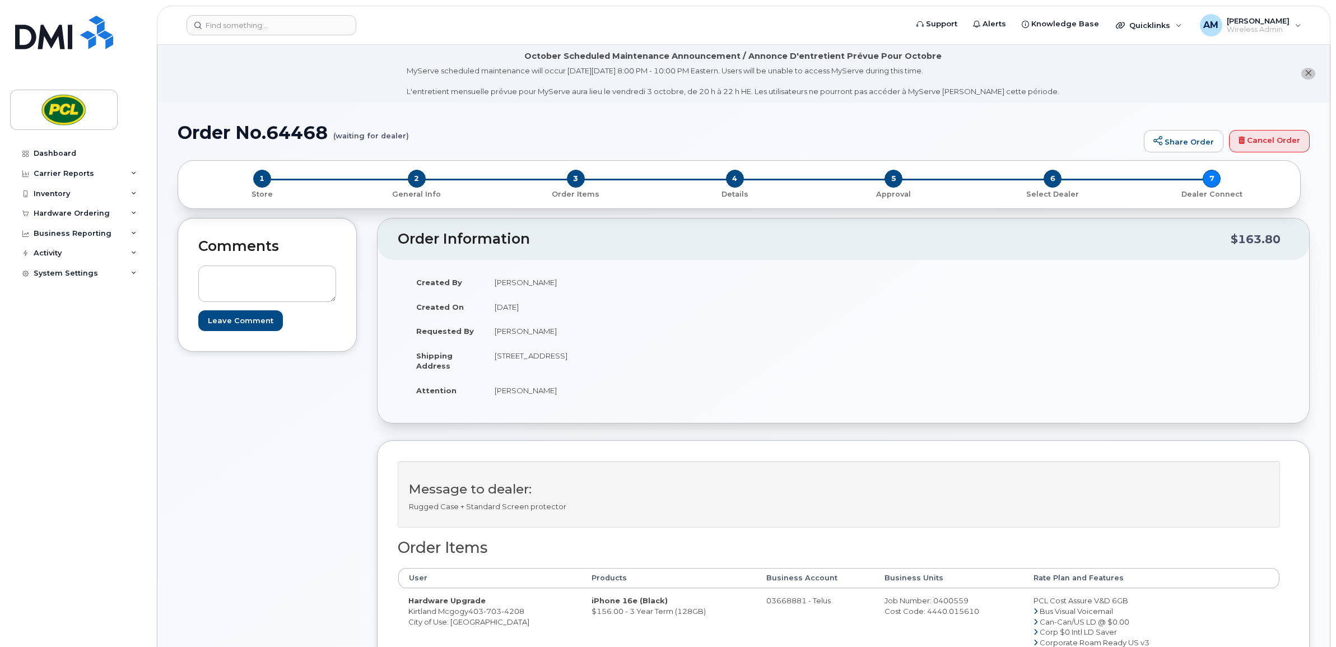
click at [771, 387] on td "[PERSON_NAME]" at bounding box center [660, 390] width 351 height 25
